Goal: Information Seeking & Learning: Learn about a topic

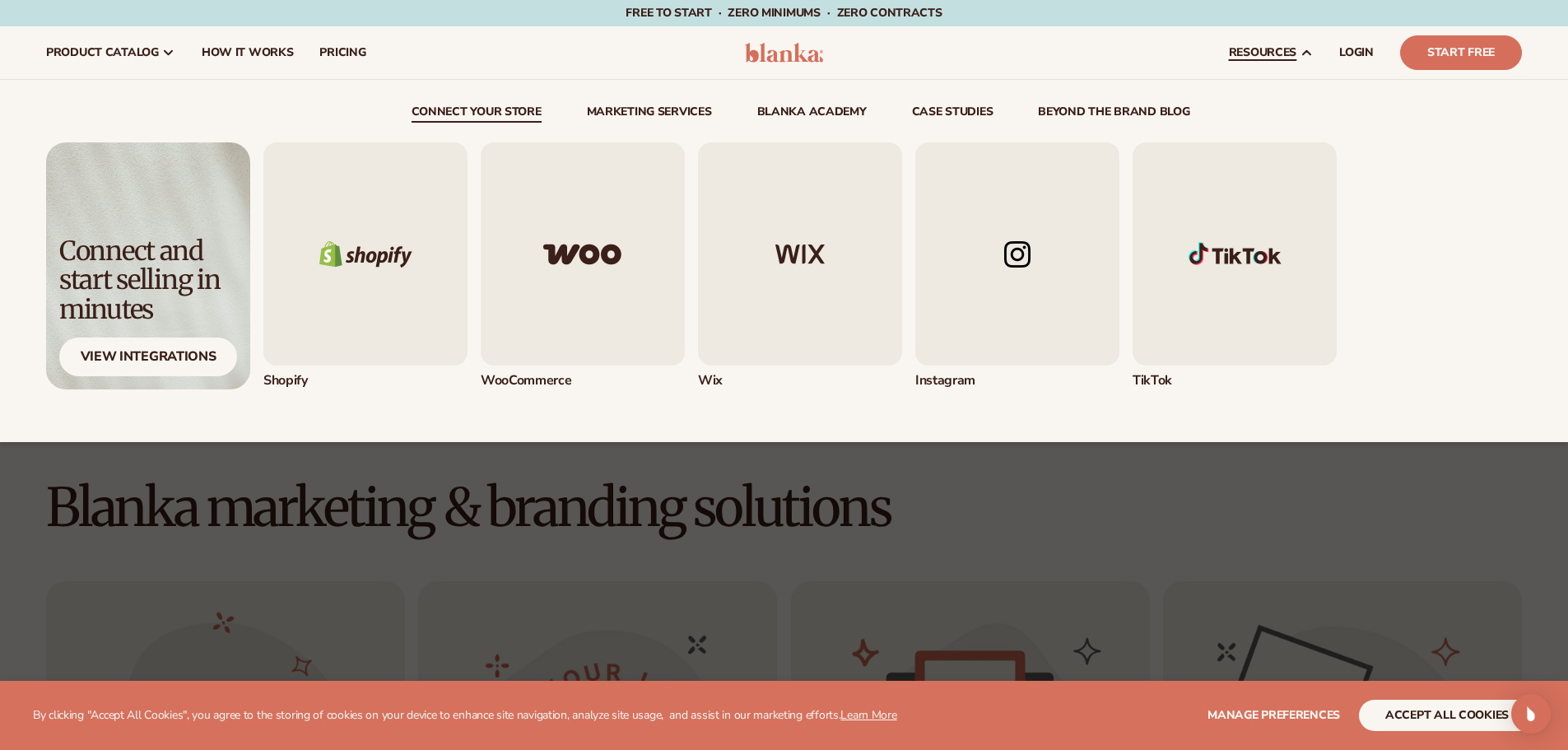
click at [1304, 53] on icon at bounding box center [1306, 53] width 13 height 13
click at [737, 385] on div "Wix" at bounding box center [800, 380] width 204 height 17
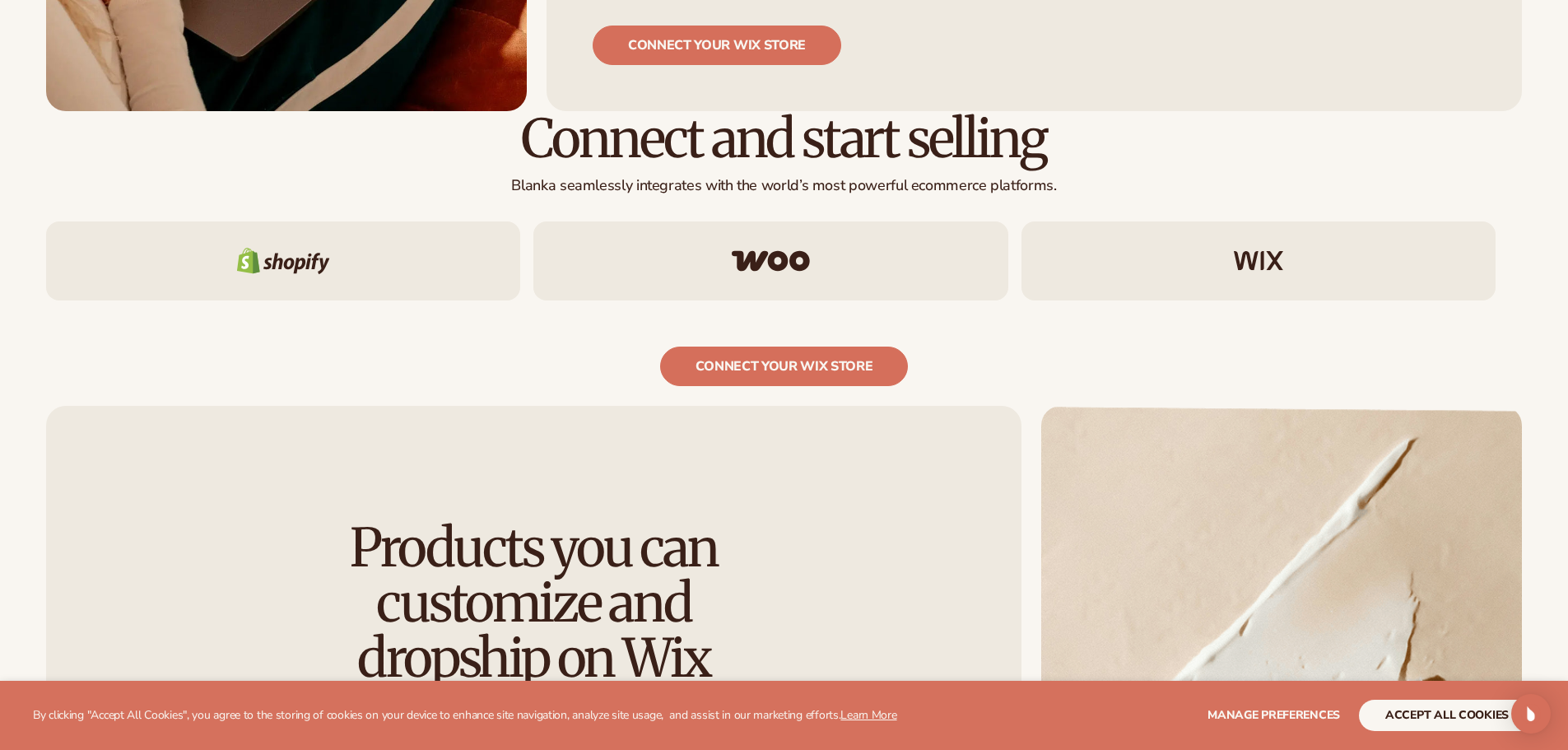
scroll to position [1236, 0]
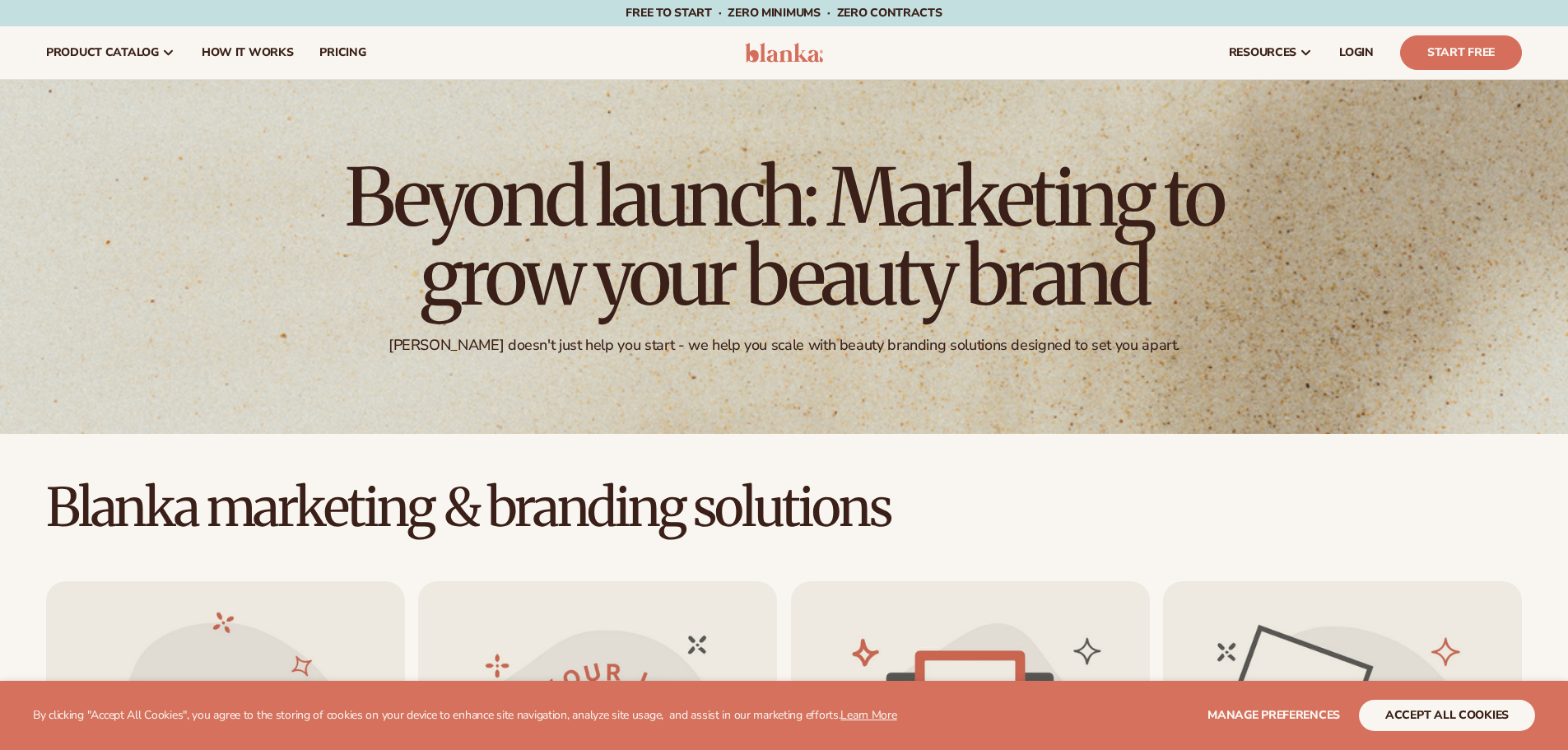
scroll to position [2, 0]
